Goal: Information Seeking & Learning: Learn about a topic

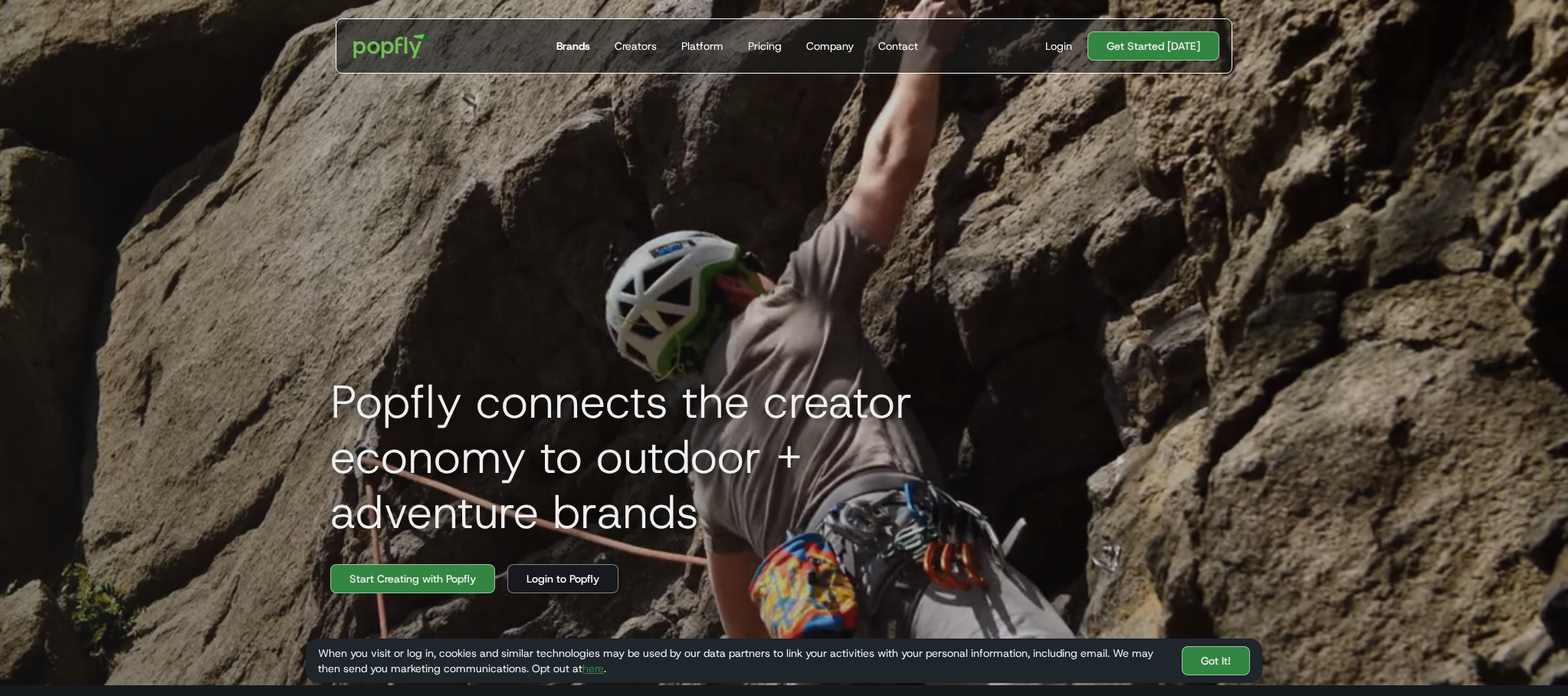
click at [579, 46] on div "Brands" at bounding box center [573, 46] width 34 height 15
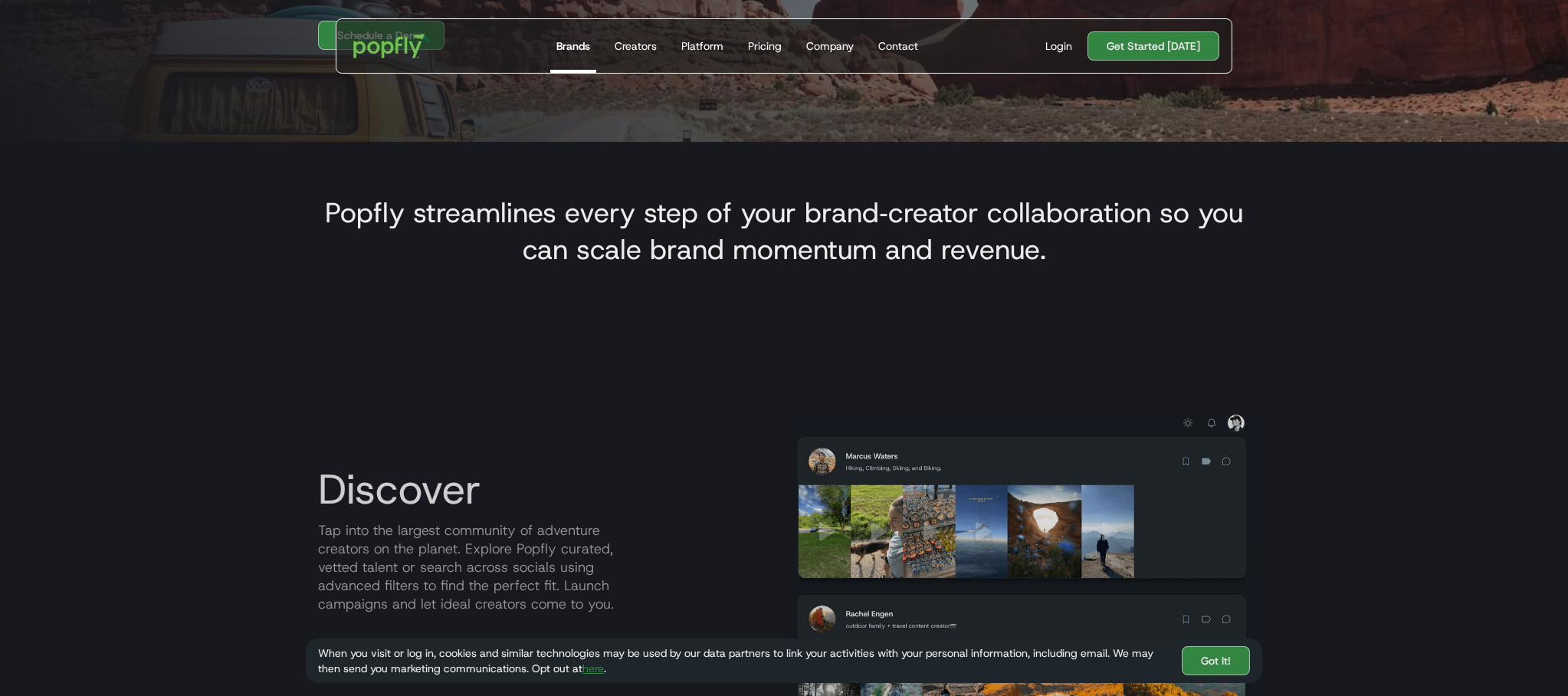
scroll to position [548, 0]
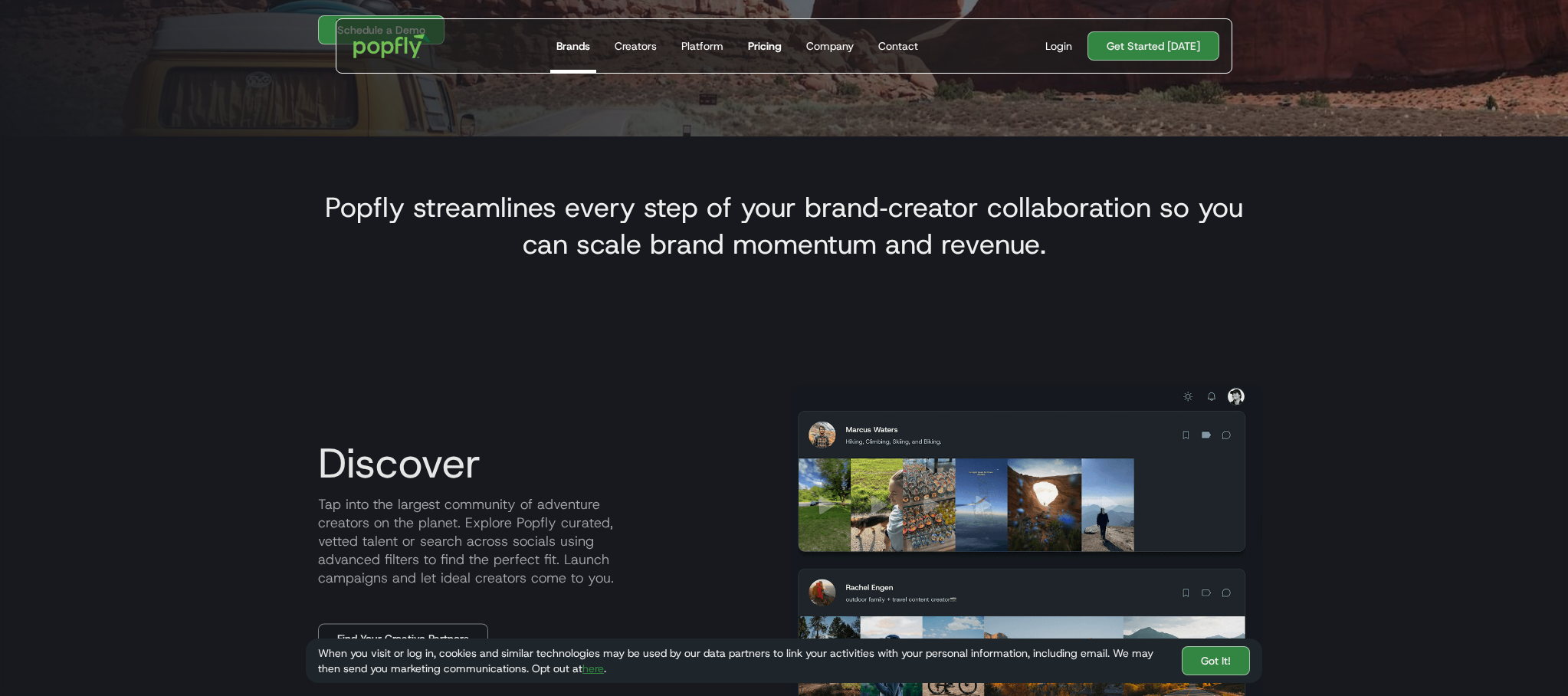
click at [767, 43] on div "Pricing" at bounding box center [765, 46] width 34 height 15
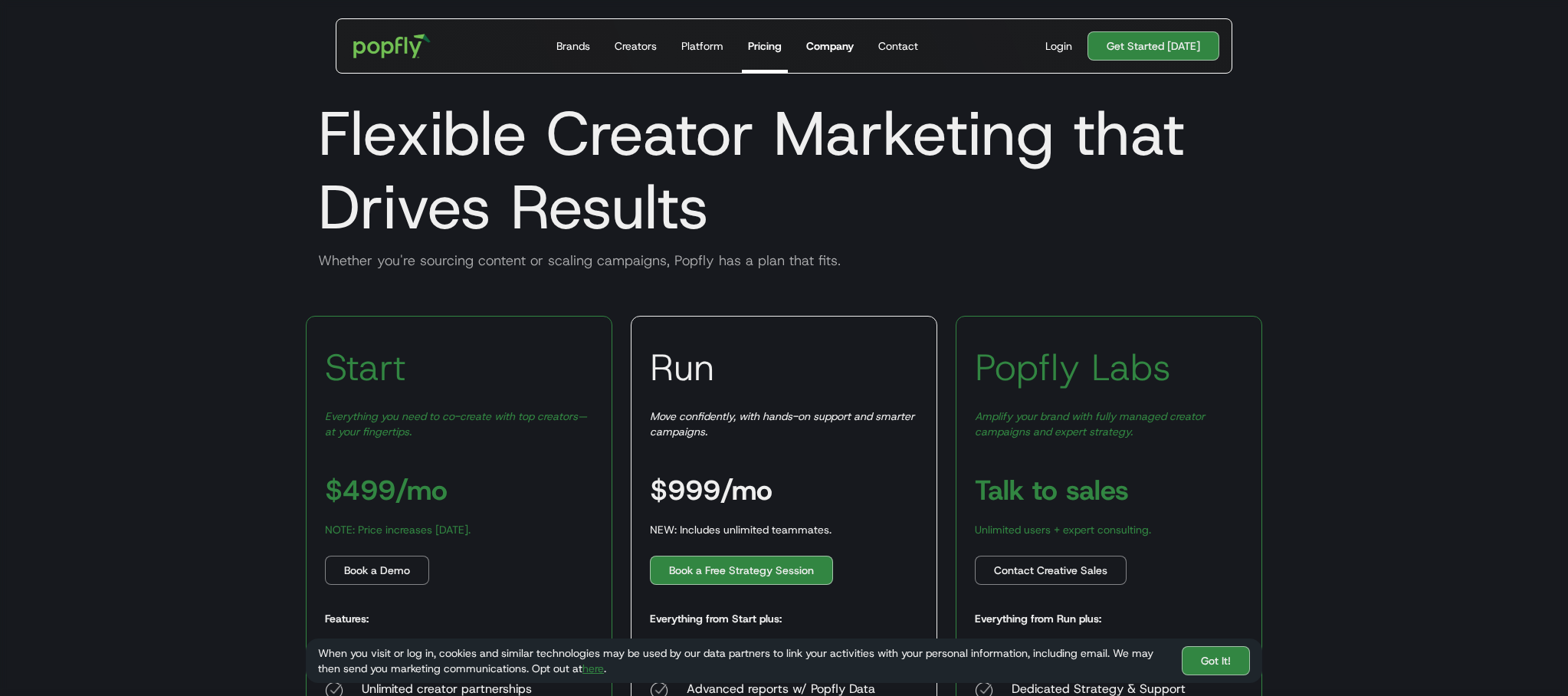
click at [820, 39] on div "Company" at bounding box center [829, 46] width 47 height 15
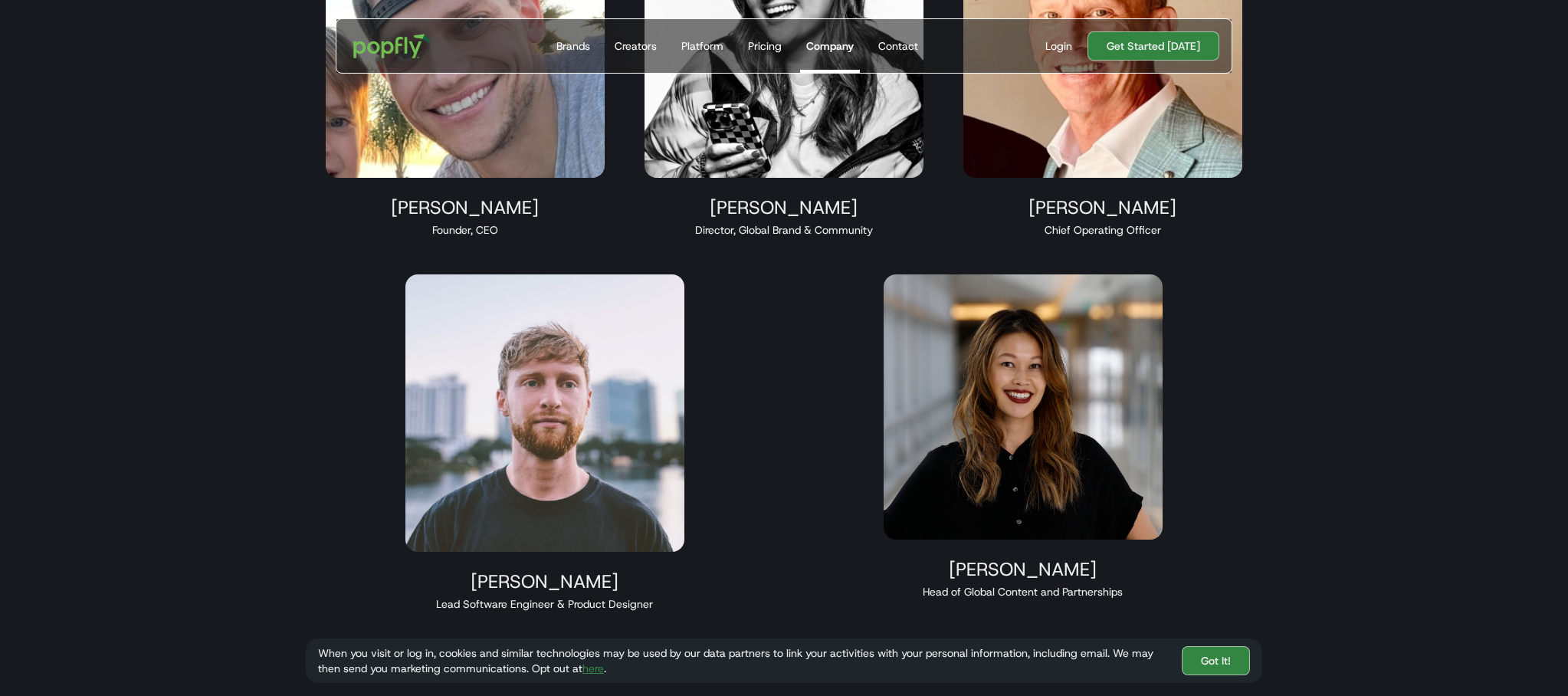
scroll to position [1169, 0]
